Goal: Task Accomplishment & Management: Complete application form

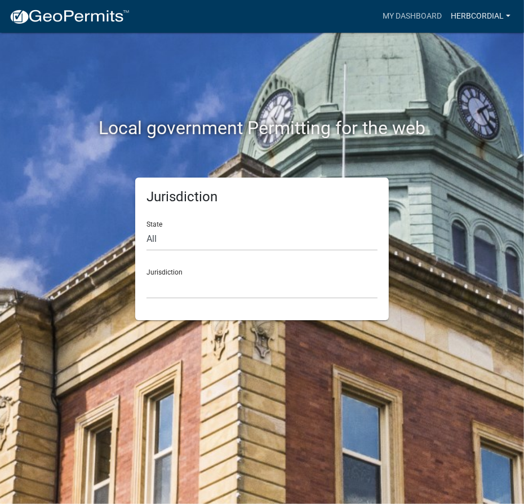
click at [485, 11] on link "herbcordial" at bounding box center [480, 16] width 69 height 21
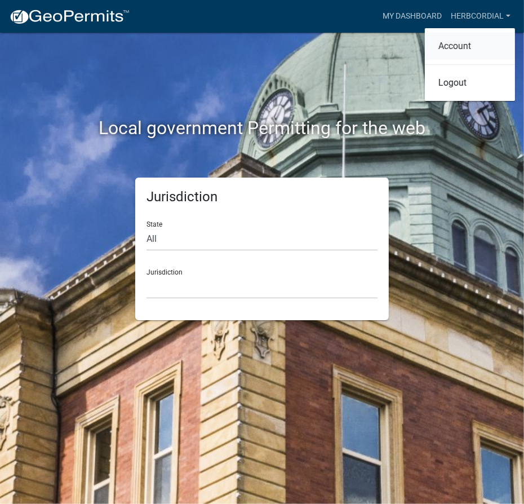
click at [482, 42] on link "Account" at bounding box center [470, 46] width 90 height 27
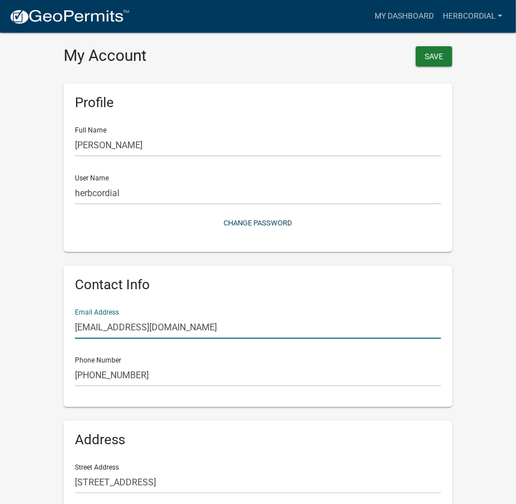
drag, startPoint x: 188, startPoint y: 333, endPoint x: -1, endPoint y: 339, distance: 188.2
click at [0, 339] on html "Internet Explorer does NOT work with GeoPermits. Get a new browser for more sec…" at bounding box center [258, 252] width 516 height 504
type input "[EMAIL_ADDRESS][DOMAIN_NAME]"
click at [440, 57] on button "Save" at bounding box center [434, 56] width 37 height 20
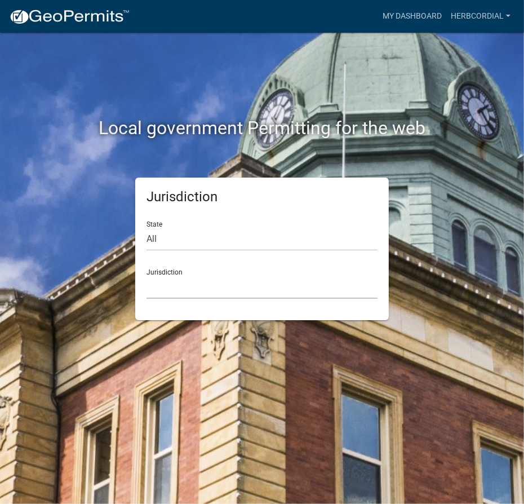
drag, startPoint x: 202, startPoint y: 295, endPoint x: 189, endPoint y: 282, distance: 17.5
click at [202, 294] on select "[GEOGRAPHIC_DATA], [US_STATE] [GEOGRAPHIC_DATA], [US_STATE][PERSON_NAME][GEOGRA…" at bounding box center [261, 286] width 231 height 23
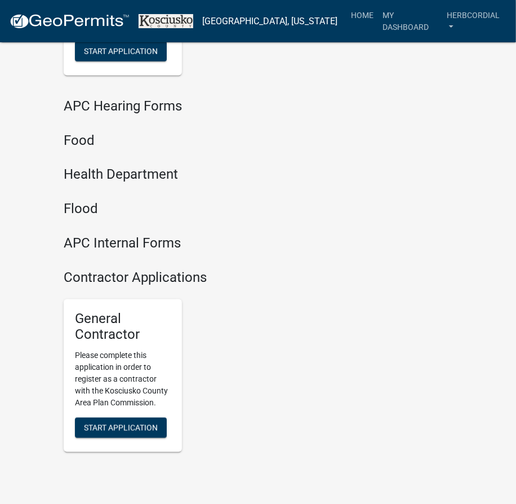
scroll to position [1711, 0]
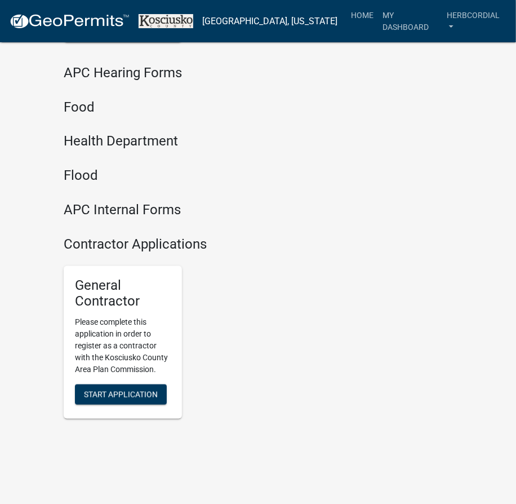
click at [111, 365] on div "General Contractor Please complete this application in order to register as a c…" at bounding box center [123, 342] width 118 height 153
click at [104, 390] on span "Start Application" at bounding box center [121, 394] width 74 height 9
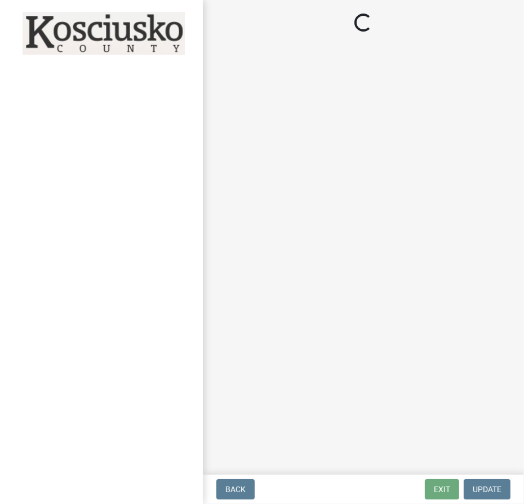
select select "In"
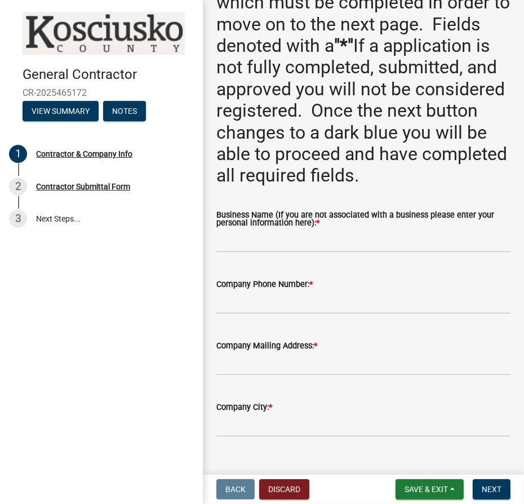
scroll to position [256, 0]
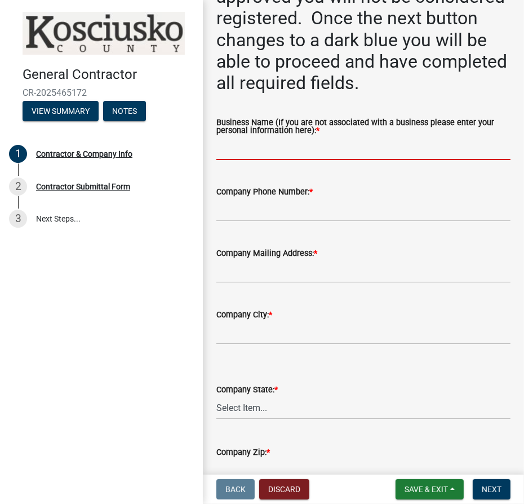
click at [271, 148] on input "Business Name (If you are not associated with a business please enter your pers…" at bounding box center [363, 148] width 294 height 23
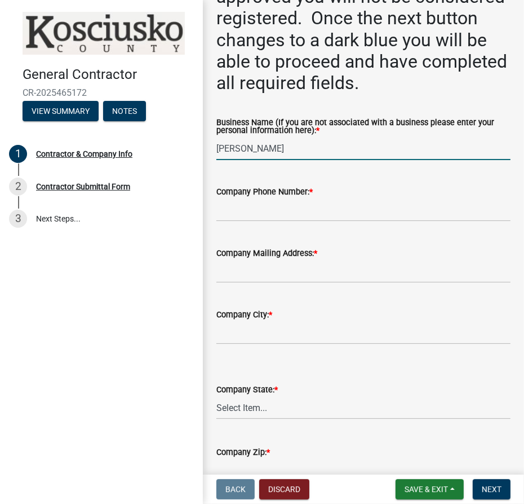
type input "[PERSON_NAME]"
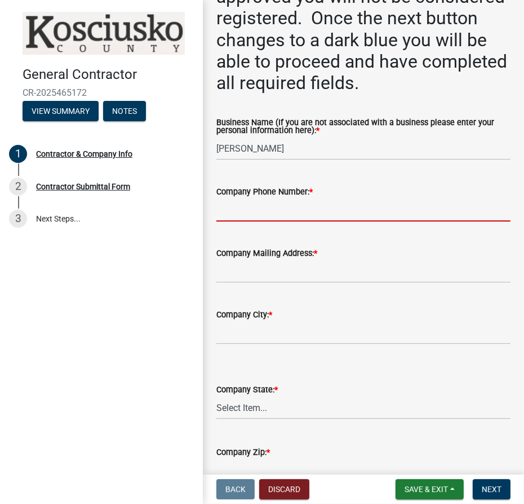
paste input "[PHONE_NUMBER]"
type input "[PHONE_NUMBER]"
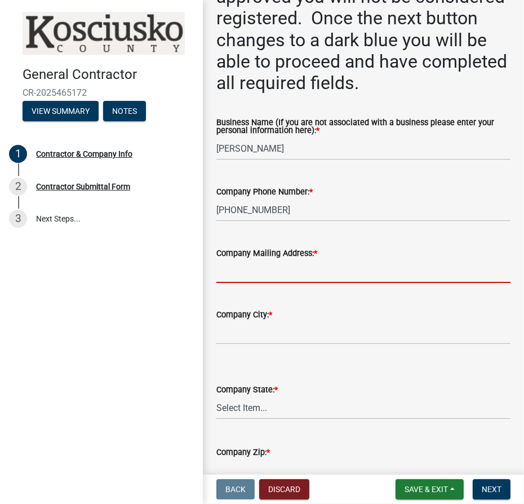
click at [332, 274] on input "Company Mailing Address: *" at bounding box center [363, 271] width 294 height 23
type input "[STREET_ADDRESS]"
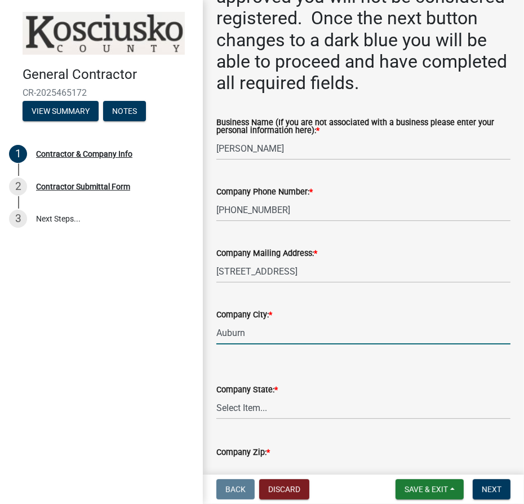
type input "Auburn"
select select "IN"
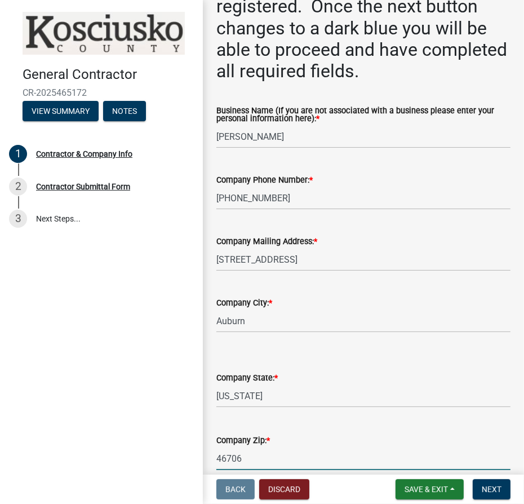
type input "46706"
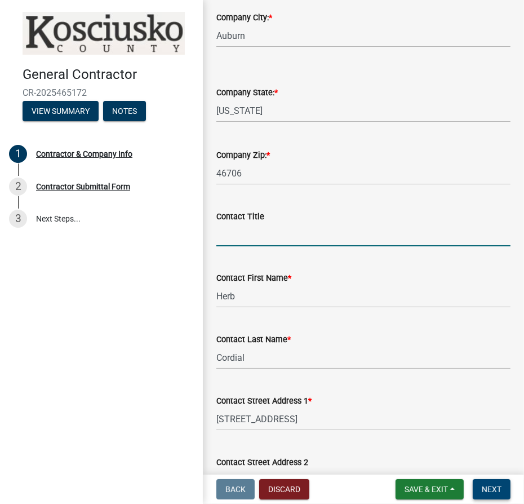
click at [491, 488] on span "Next" at bounding box center [492, 488] width 20 height 9
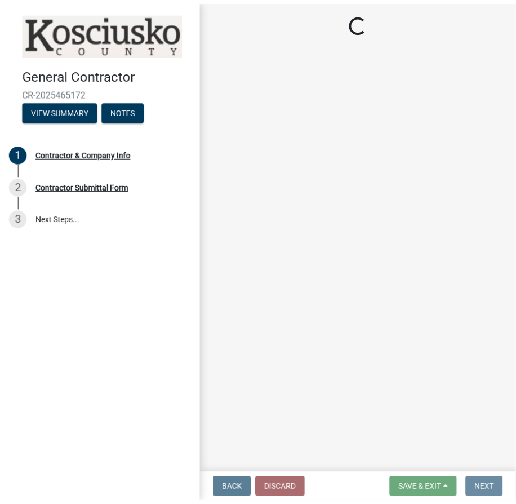
scroll to position [0, 0]
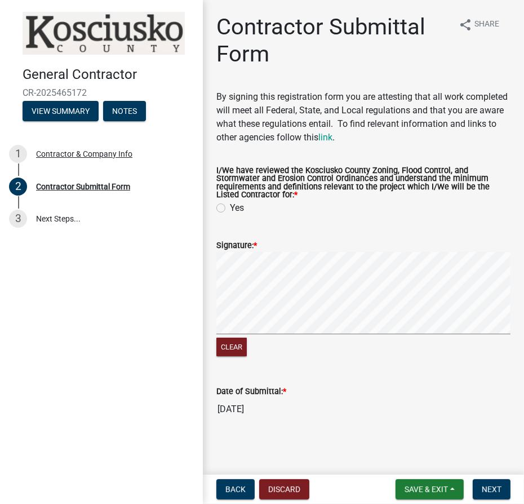
drag, startPoint x: 222, startPoint y: 199, endPoint x: 233, endPoint y: 207, distance: 13.8
click at [230, 201] on label "Yes" at bounding box center [237, 208] width 14 height 14
click at [230, 201] on input "Yes" at bounding box center [233, 204] width 7 height 7
radio input "true"
click at [496, 482] on button "Next" at bounding box center [492, 489] width 38 height 20
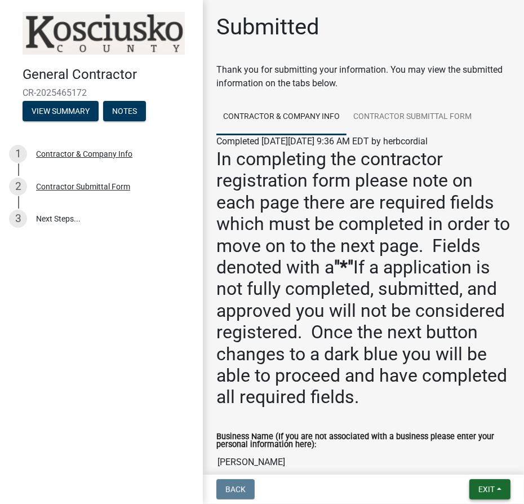
click at [494, 495] on button "Exit" at bounding box center [489, 489] width 41 height 20
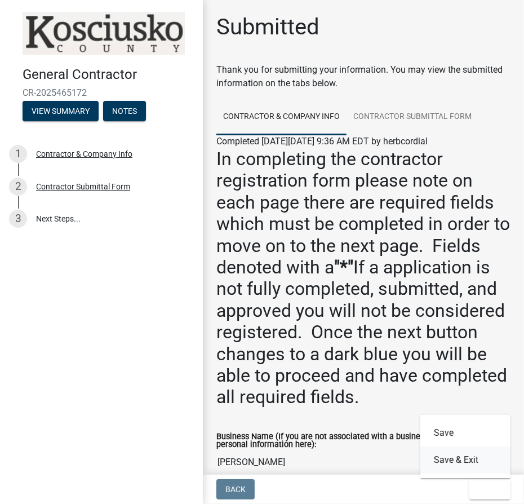
click at [471, 462] on button "Save & Exit" at bounding box center [465, 459] width 90 height 27
